Goal: Task Accomplishment & Management: Use online tool/utility

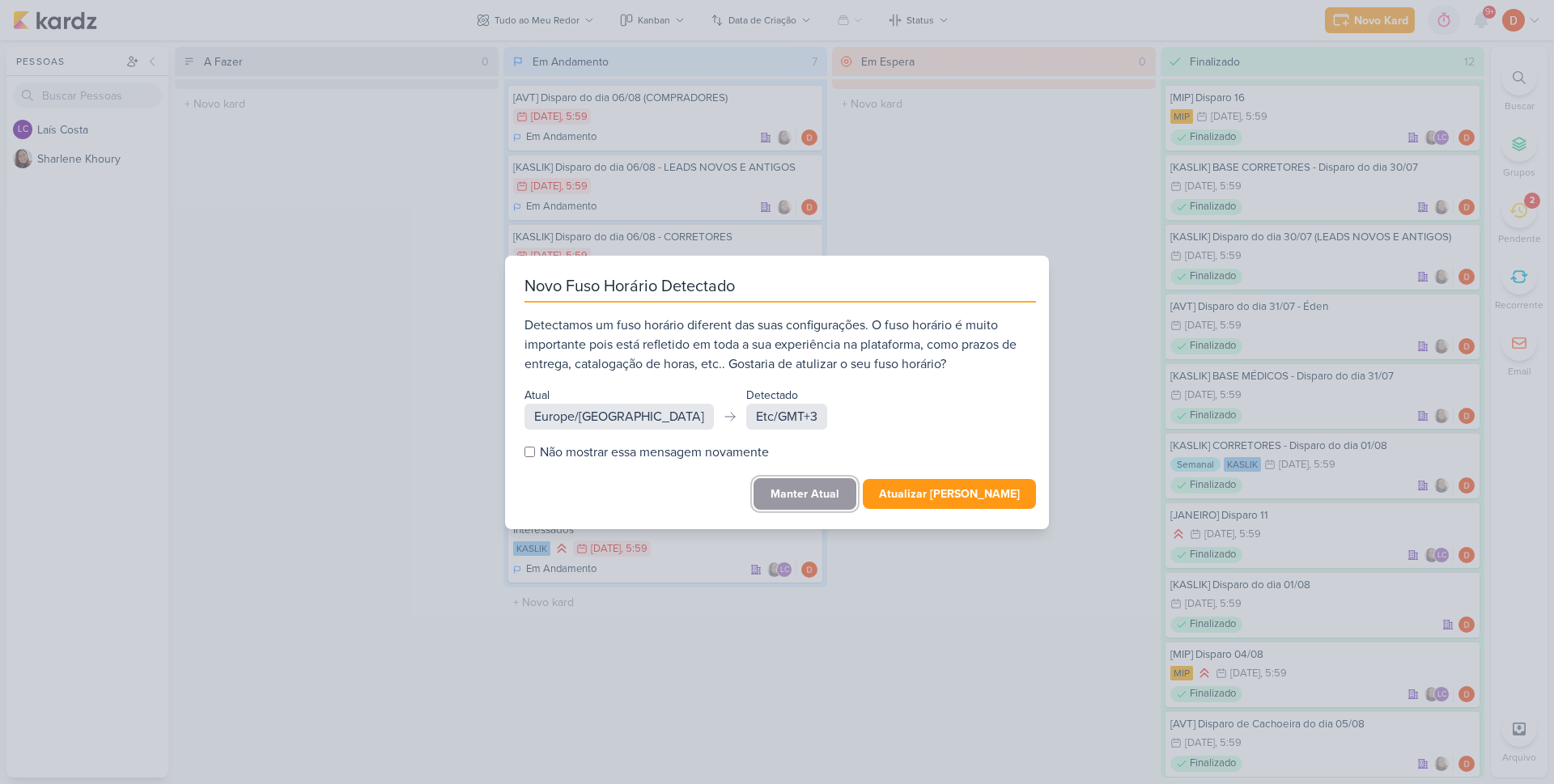
click at [839, 505] on button "Manter Atual" at bounding box center [805, 493] width 103 height 32
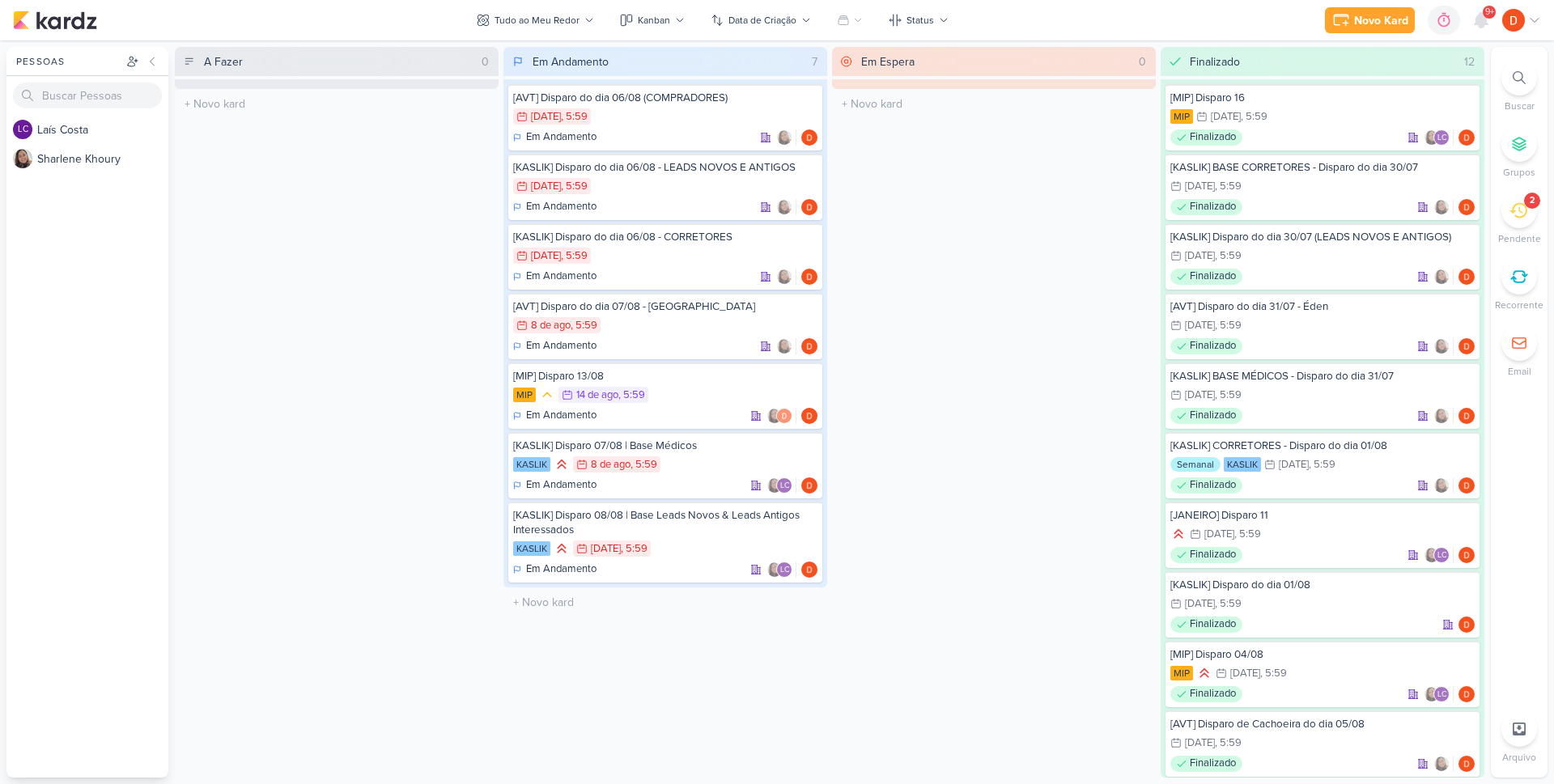
click at [1520, 212] on icon at bounding box center [1519, 211] width 18 height 16
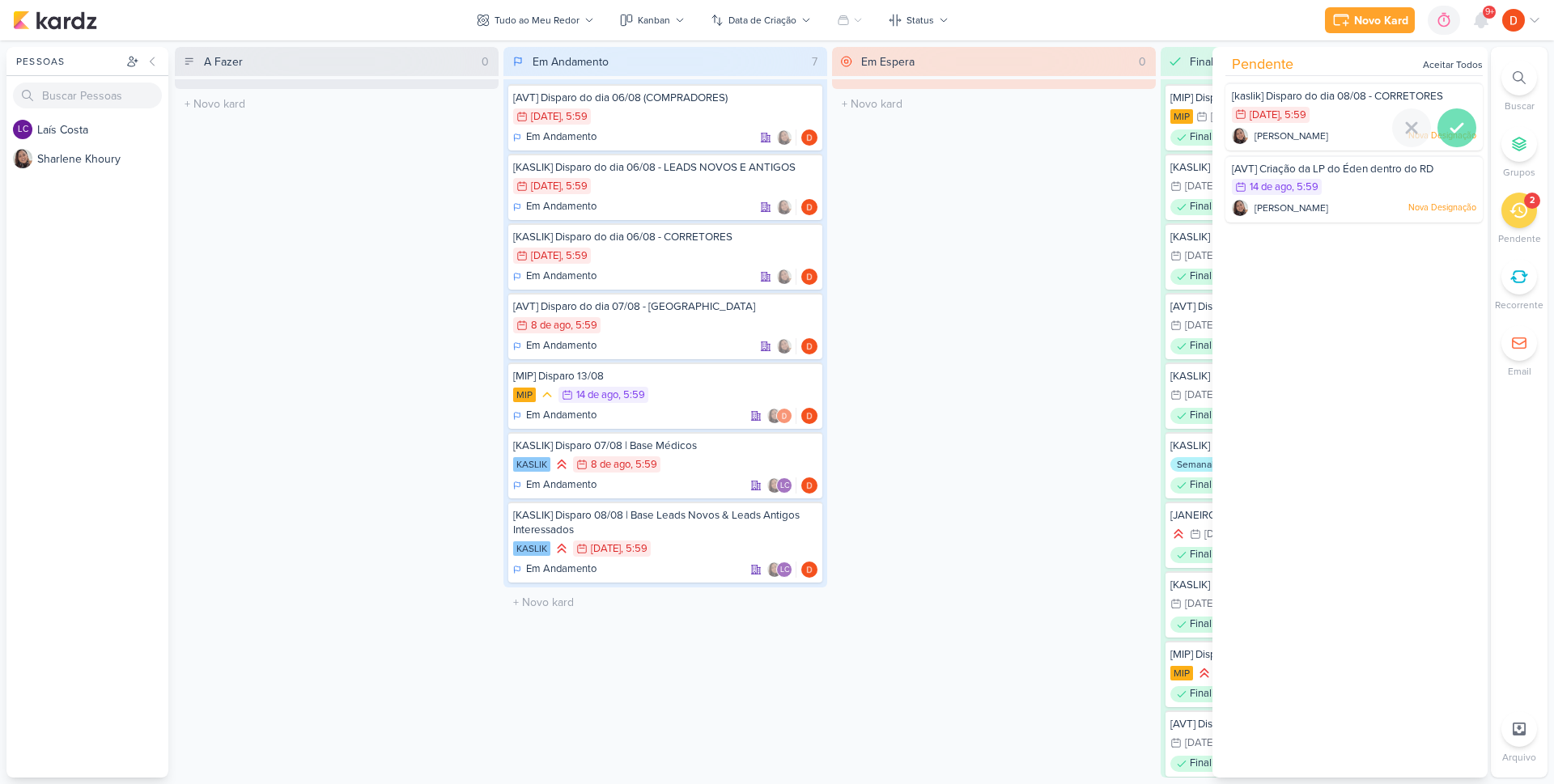
click at [1449, 130] on icon at bounding box center [1457, 128] width 20 height 20
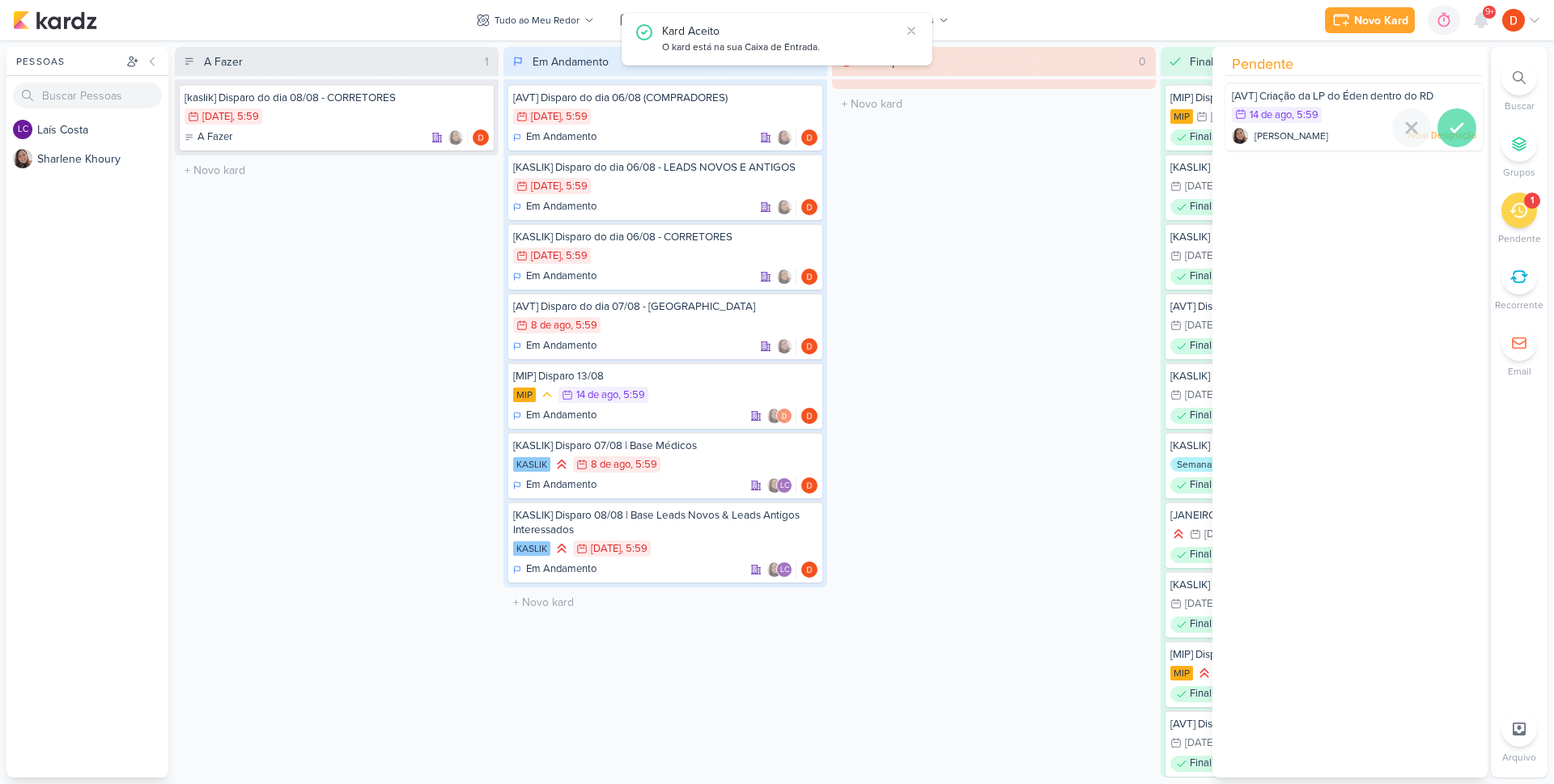
click at [1451, 130] on icon at bounding box center [1457, 128] width 20 height 20
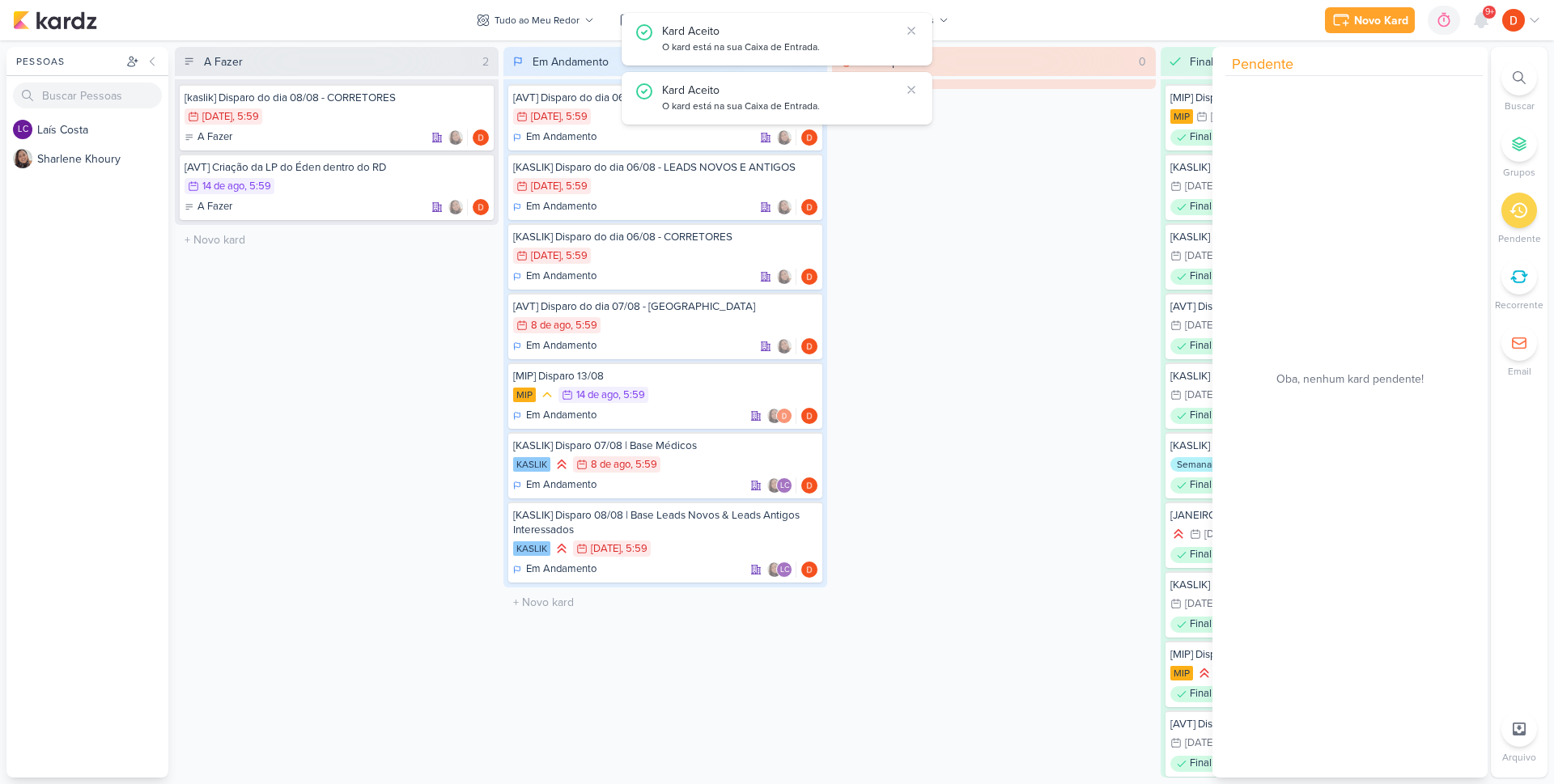
click at [384, 287] on div "A Fazer 2 [kaslik] Disparo do dia 08/08 - CORRETORES 9/8 [DATE] 5:59 A Fazer" at bounding box center [337, 412] width 324 height 731
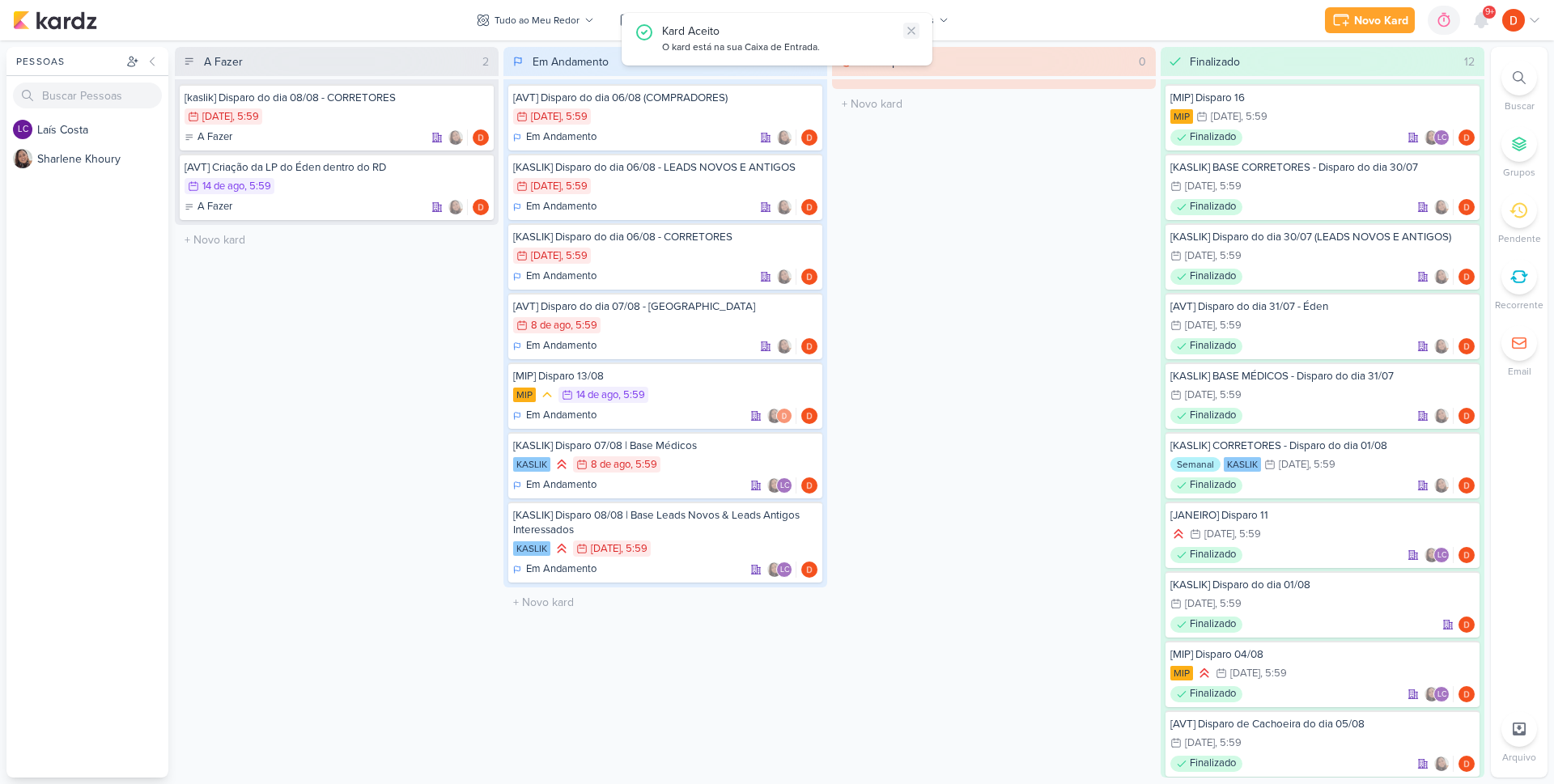
drag, startPoint x: 910, startPoint y: 33, endPoint x: 906, endPoint y: 45, distance: 12.6
click at [911, 33] on icon at bounding box center [912, 31] width 13 height 13
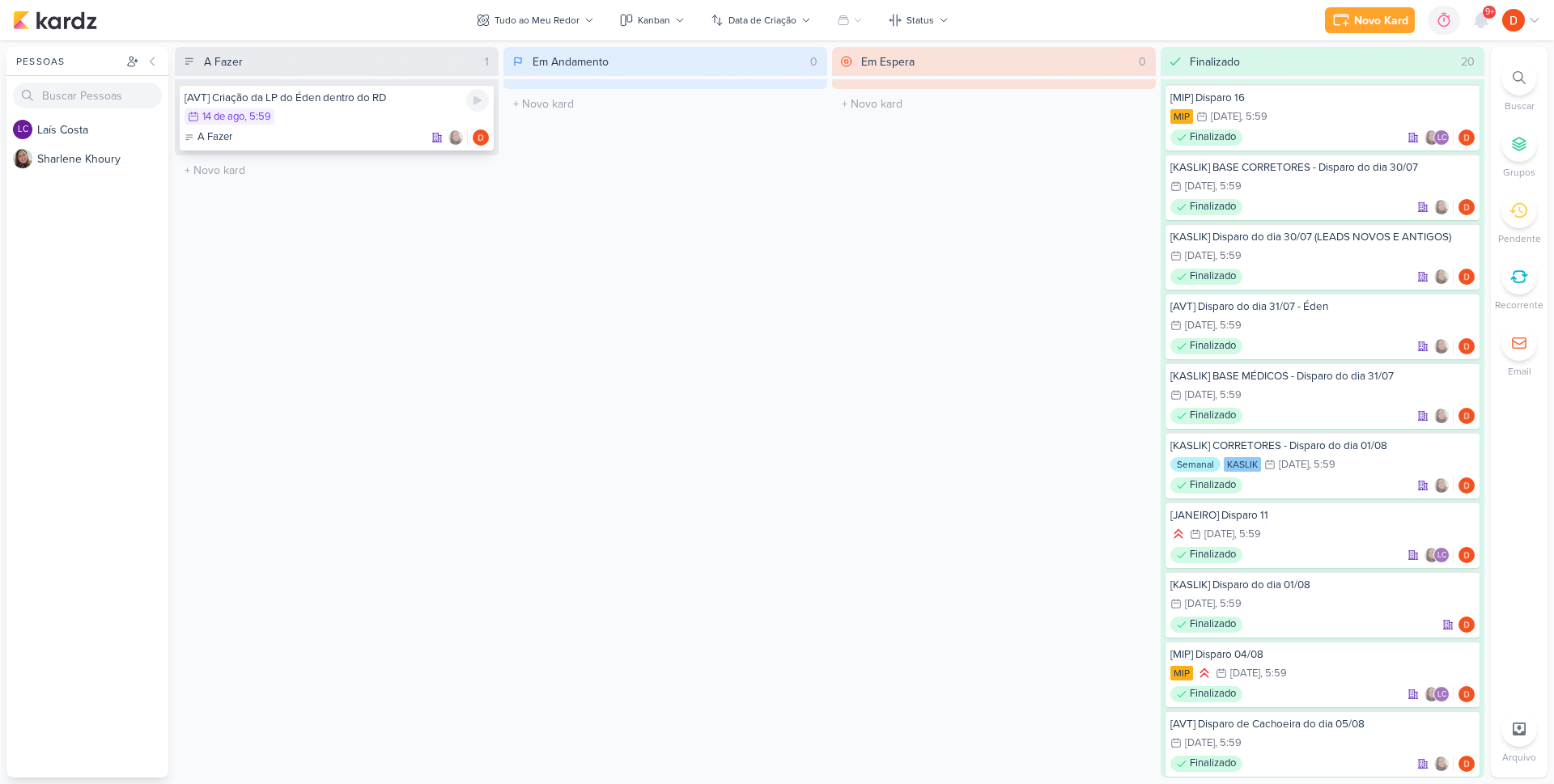
click at [276, 106] on div "[AVT] Criação da LP do Éden dentro do RD 14/8 [DATE] 5:59 A Fazer" at bounding box center [337, 117] width 314 height 66
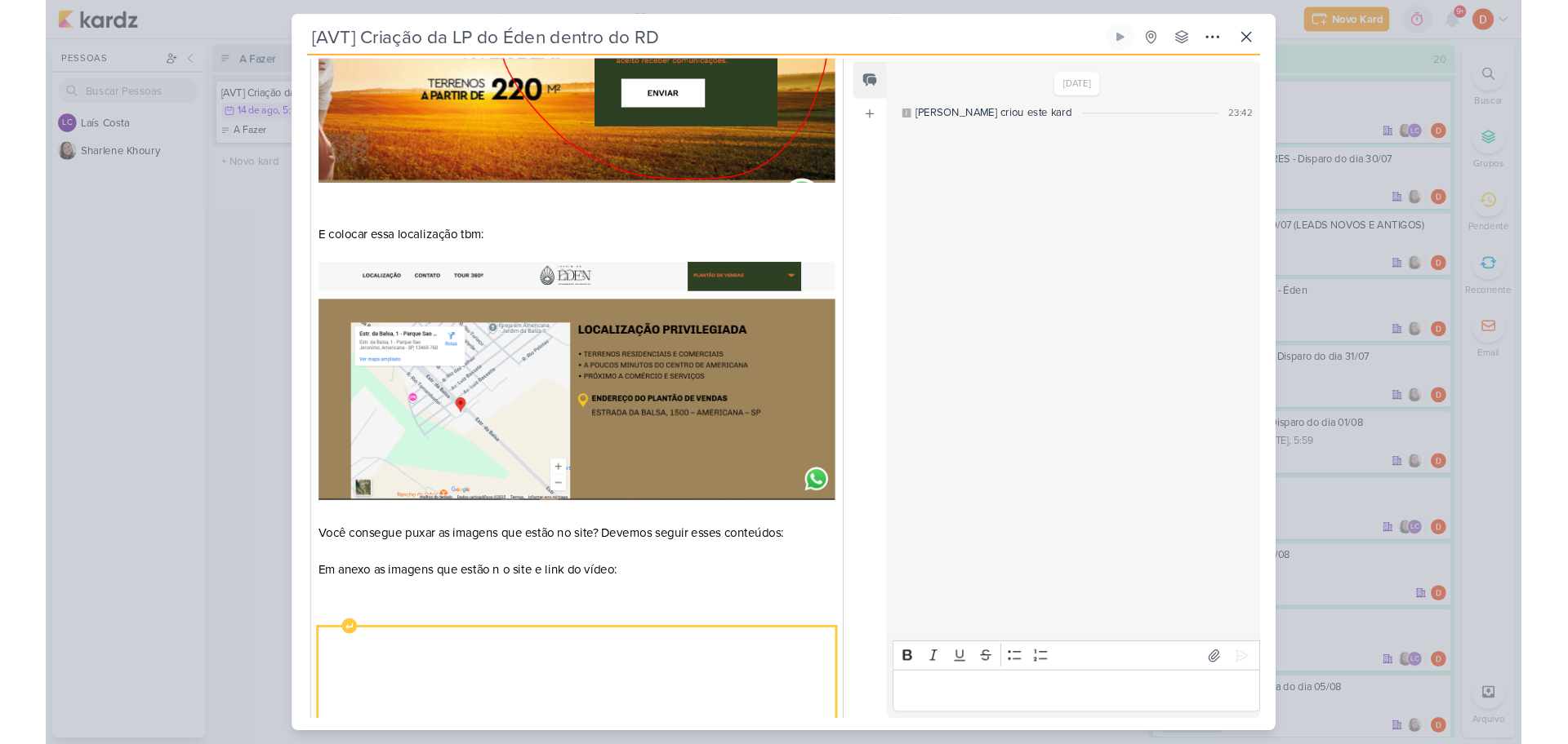
scroll to position [772, 0]
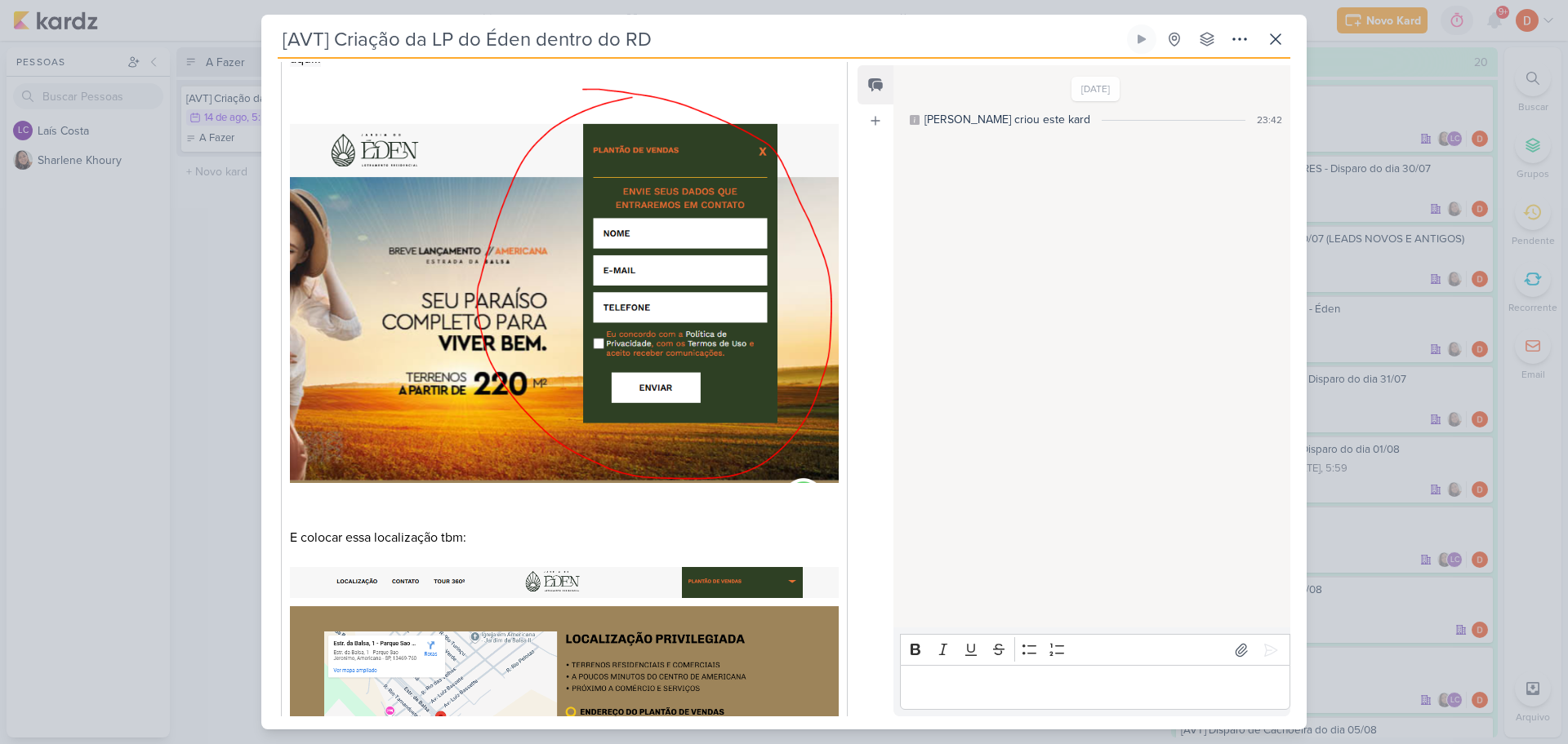
scroll to position [201, 0]
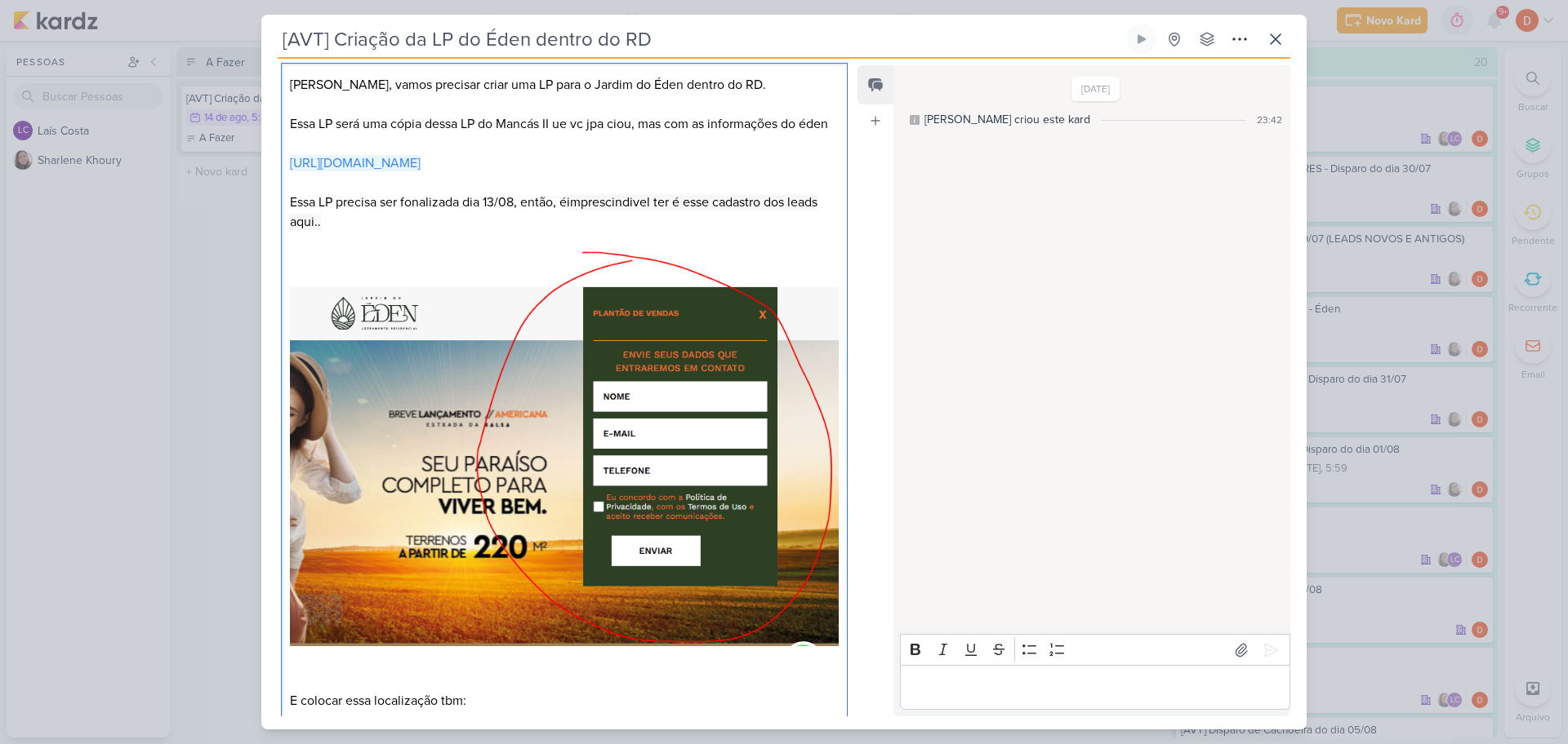
drag, startPoint x: 592, startPoint y: 182, endPoint x: 285, endPoint y: 182, distance: 307.0
copy link "[URL][DOMAIN_NAME]"
